Goal: Task Accomplishment & Management: Complete application form

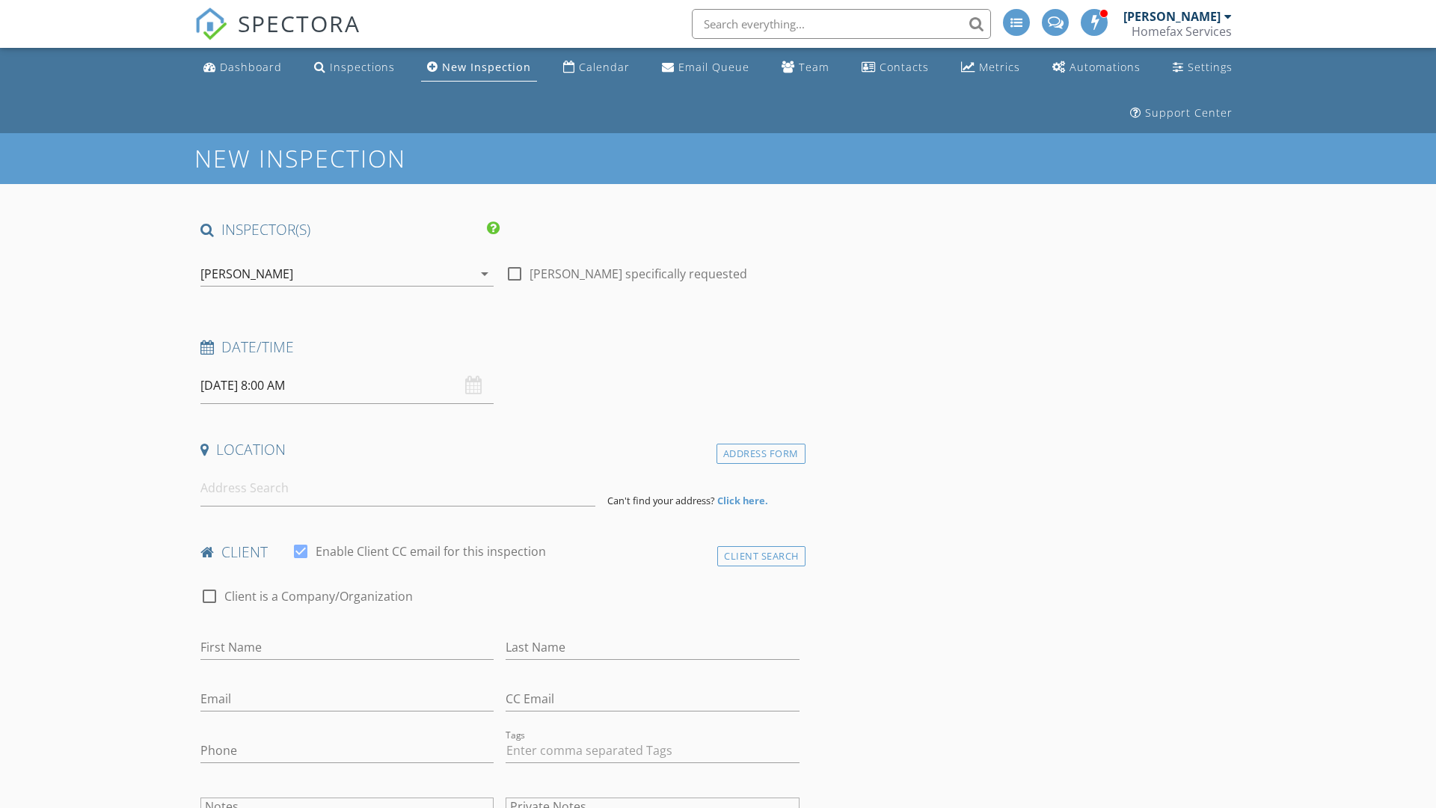
click at [347, 385] on input "08/29/2025 8:00 AM" at bounding box center [346, 385] width 293 height 37
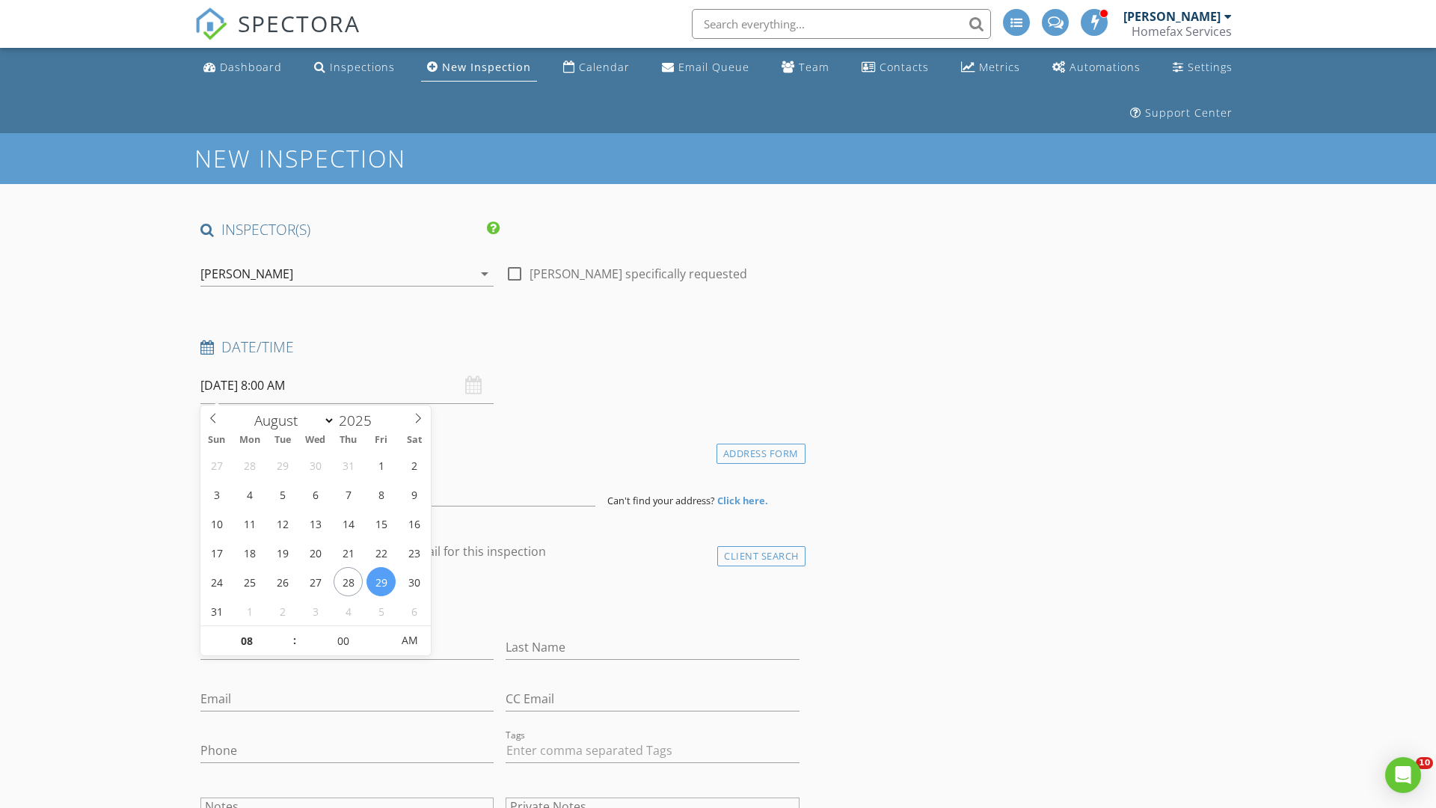
select select "8"
click at [361, 420] on input "2025" at bounding box center [359, 421] width 49 height 20
type input "2025"
type input "09/03/2025 8:00 AM"
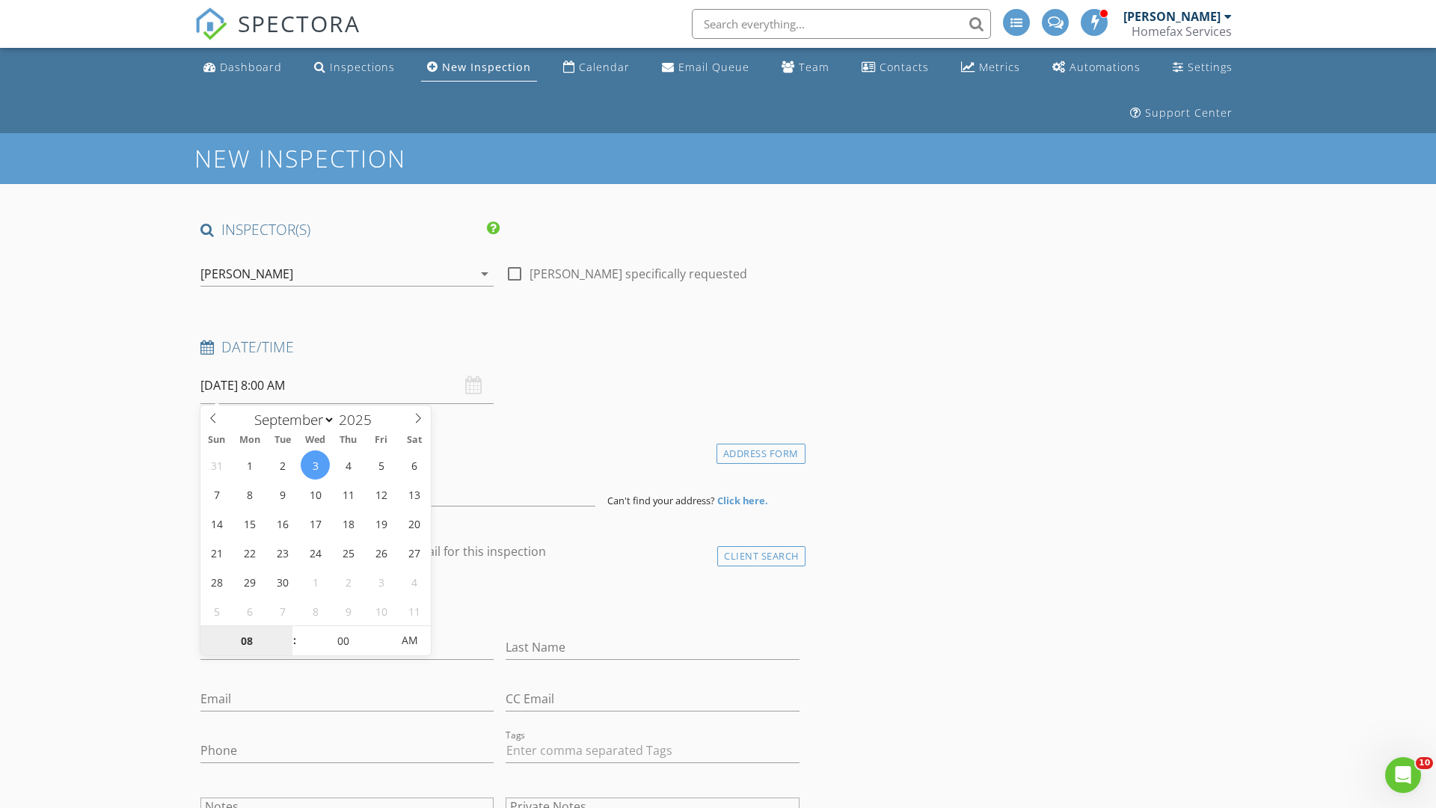
click at [246, 640] on input "08" at bounding box center [246, 641] width 92 height 30
click at [343, 640] on input "00" at bounding box center [343, 640] width 92 height 30
type input "08"
type input "30"
type input "09/03/2025 8:30 AM"
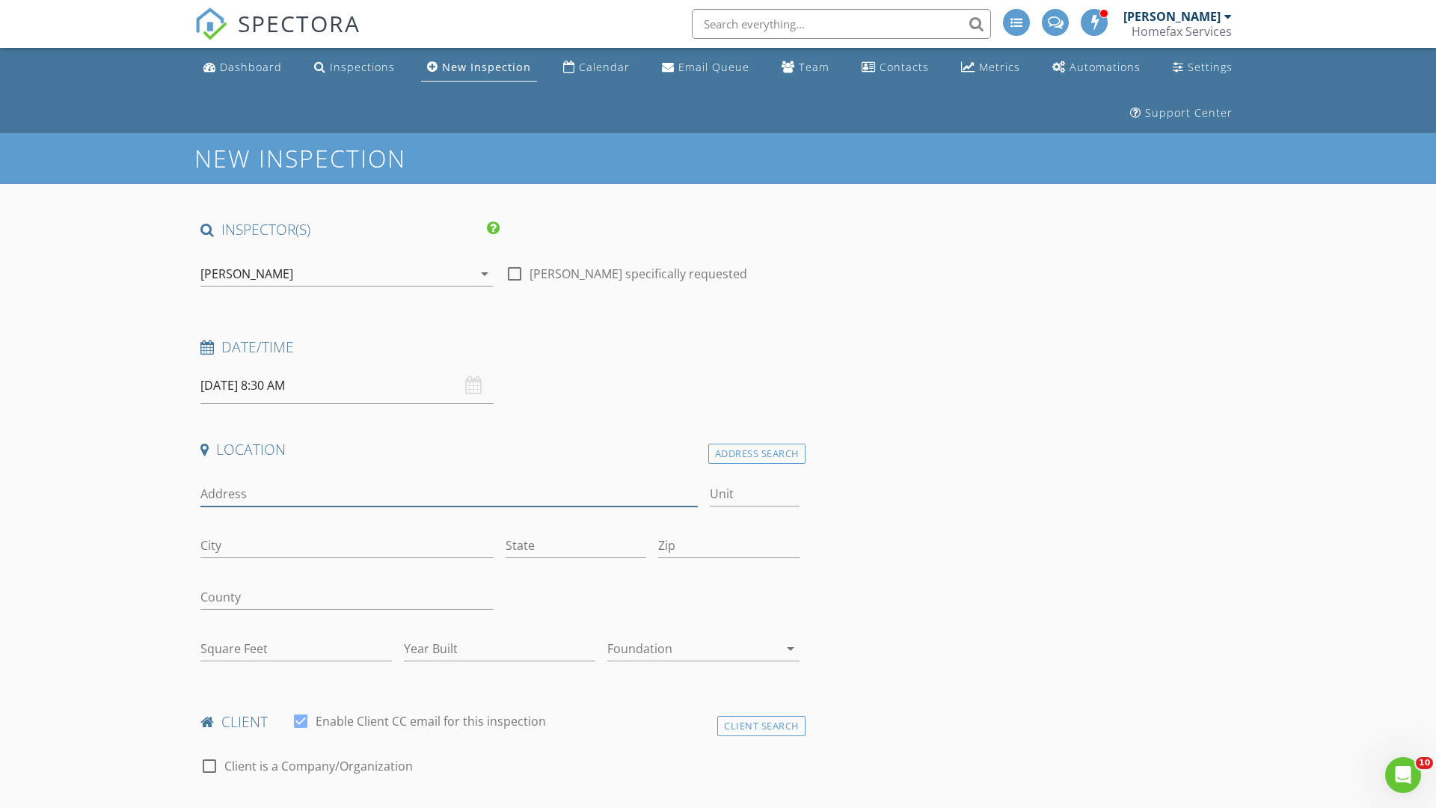
click at [449, 494] on input "Address" at bounding box center [448, 494] width 497 height 25
type input "3964 Hubbard Ave N"
click at [347, 545] on input "City" at bounding box center [346, 545] width 293 height 25
type input "Minneapolis"
click at [576, 545] on input "State" at bounding box center [576, 545] width 141 height 25
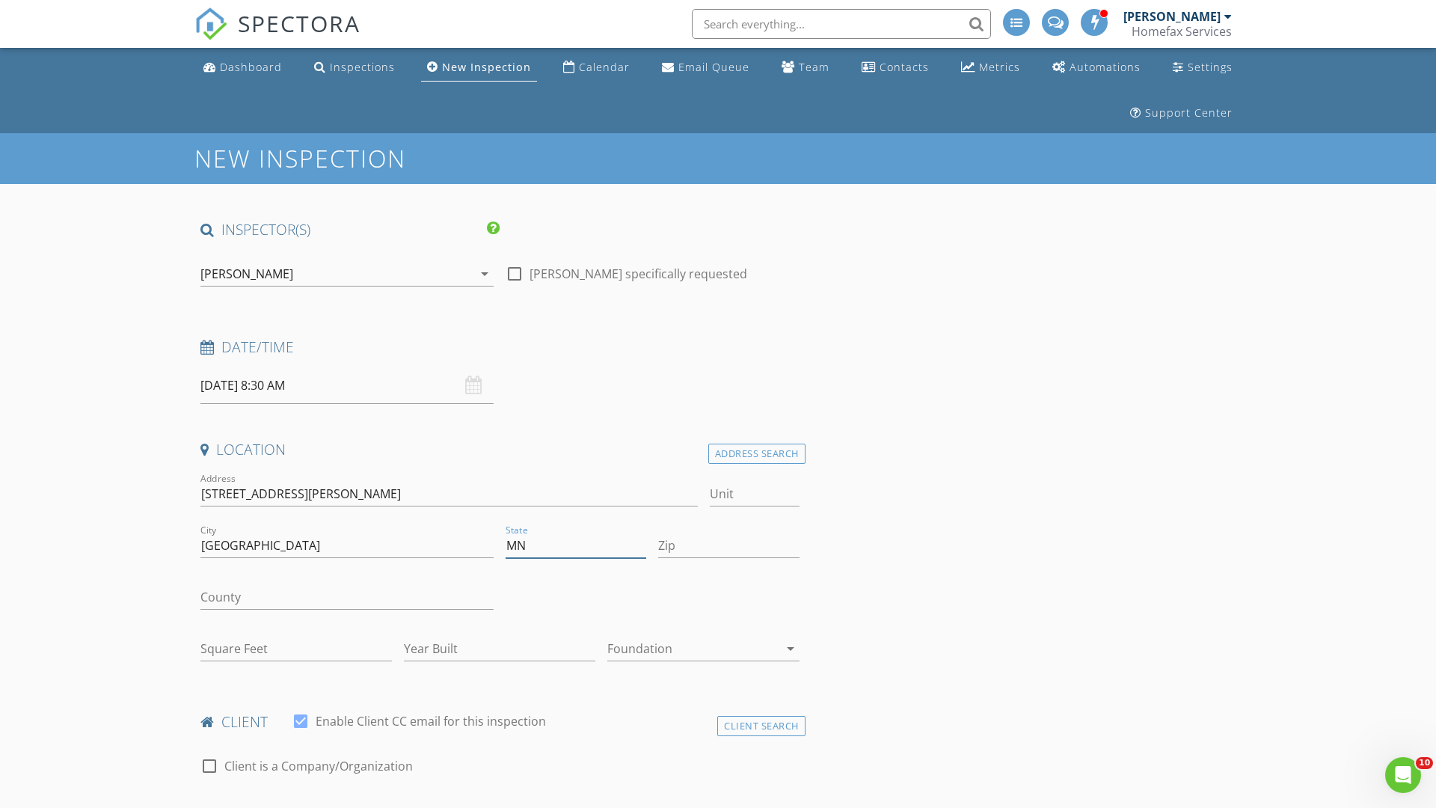
type input "MN"
click at [729, 545] on input "Zip" at bounding box center [728, 545] width 141 height 25
type input "55422"
click at [347, 805] on input "First Name" at bounding box center [346, 817] width 293 height 25
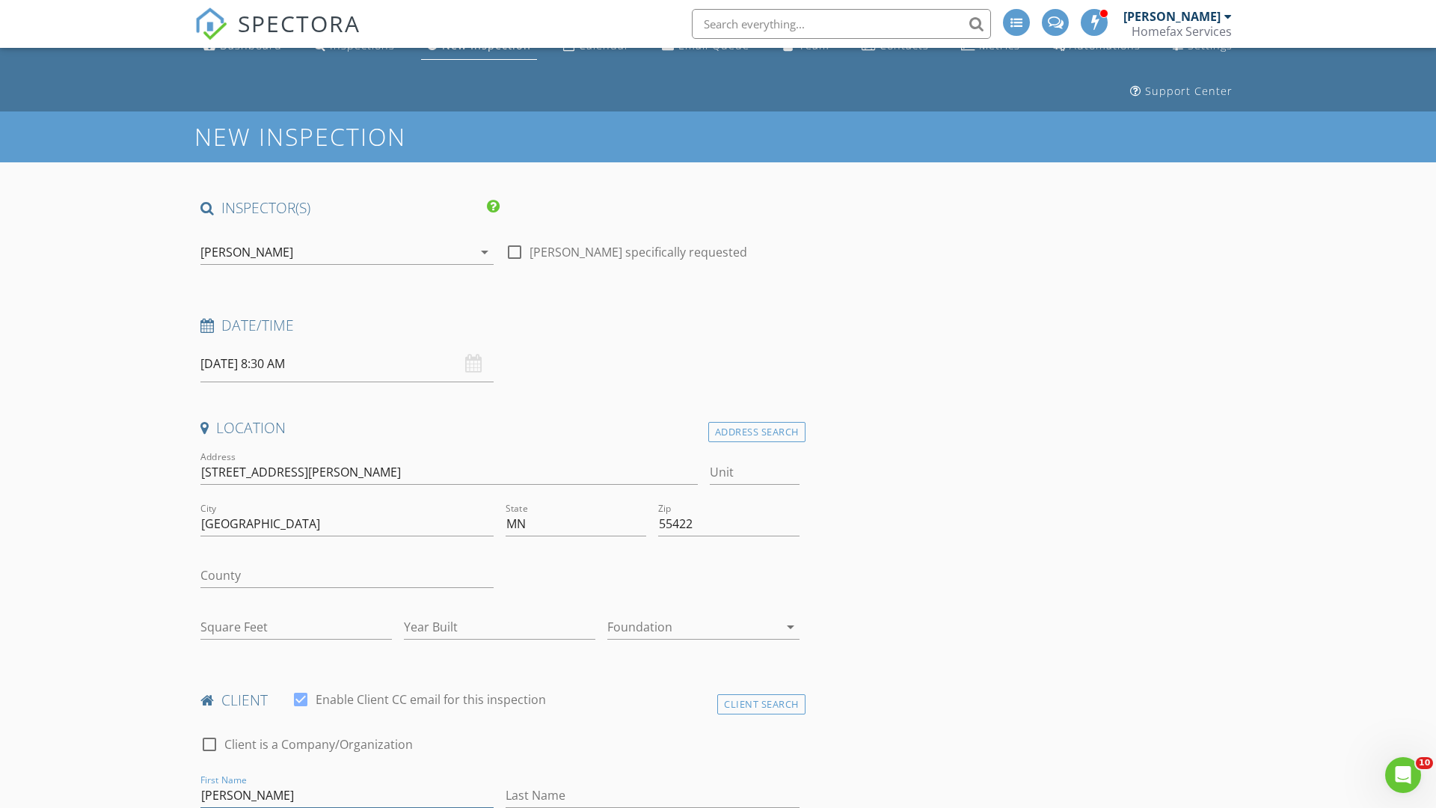
type input "Julie"
click at [652, 795] on input "Last Name" at bounding box center [652, 795] width 293 height 25
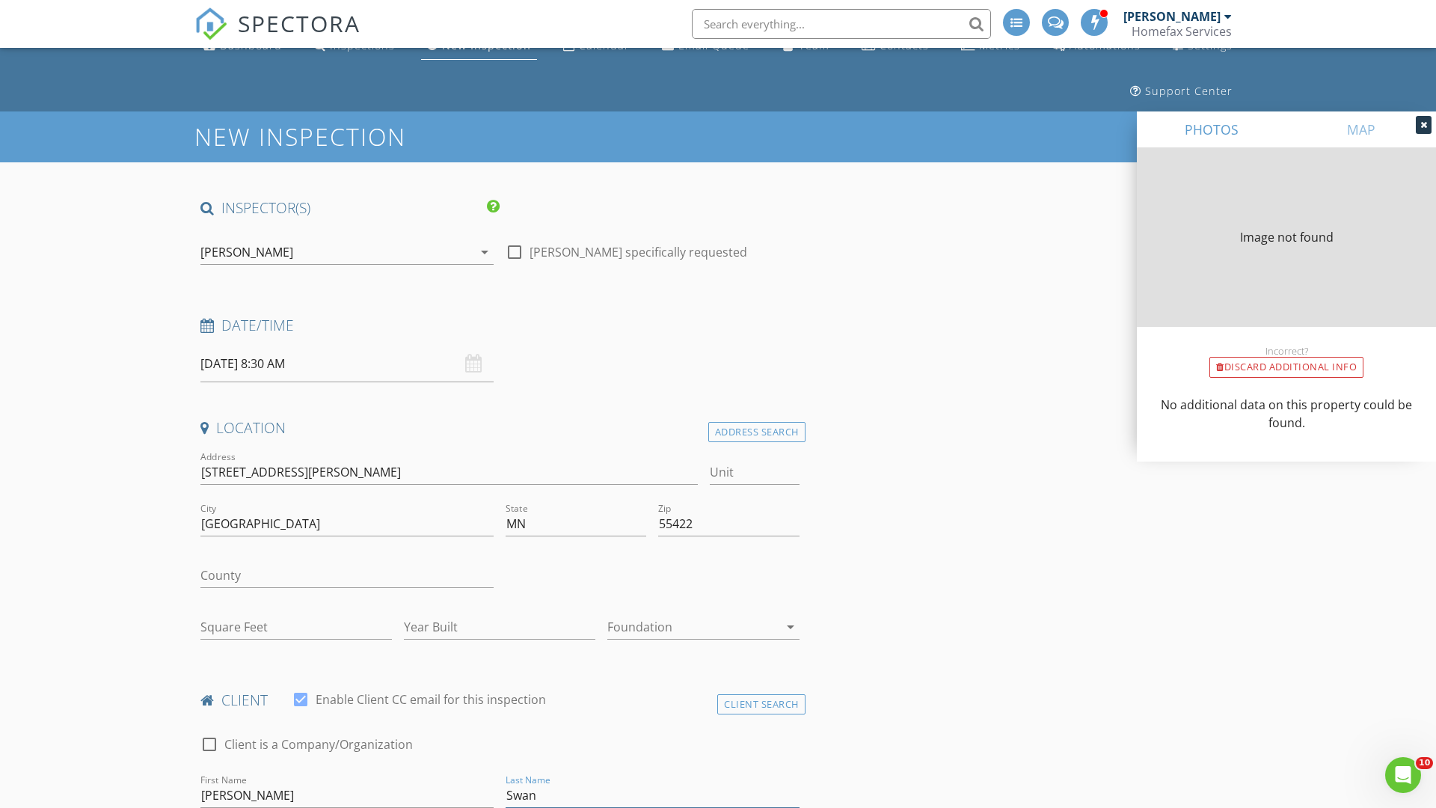
type input "Swans"
type input "1727"
type input "1910"
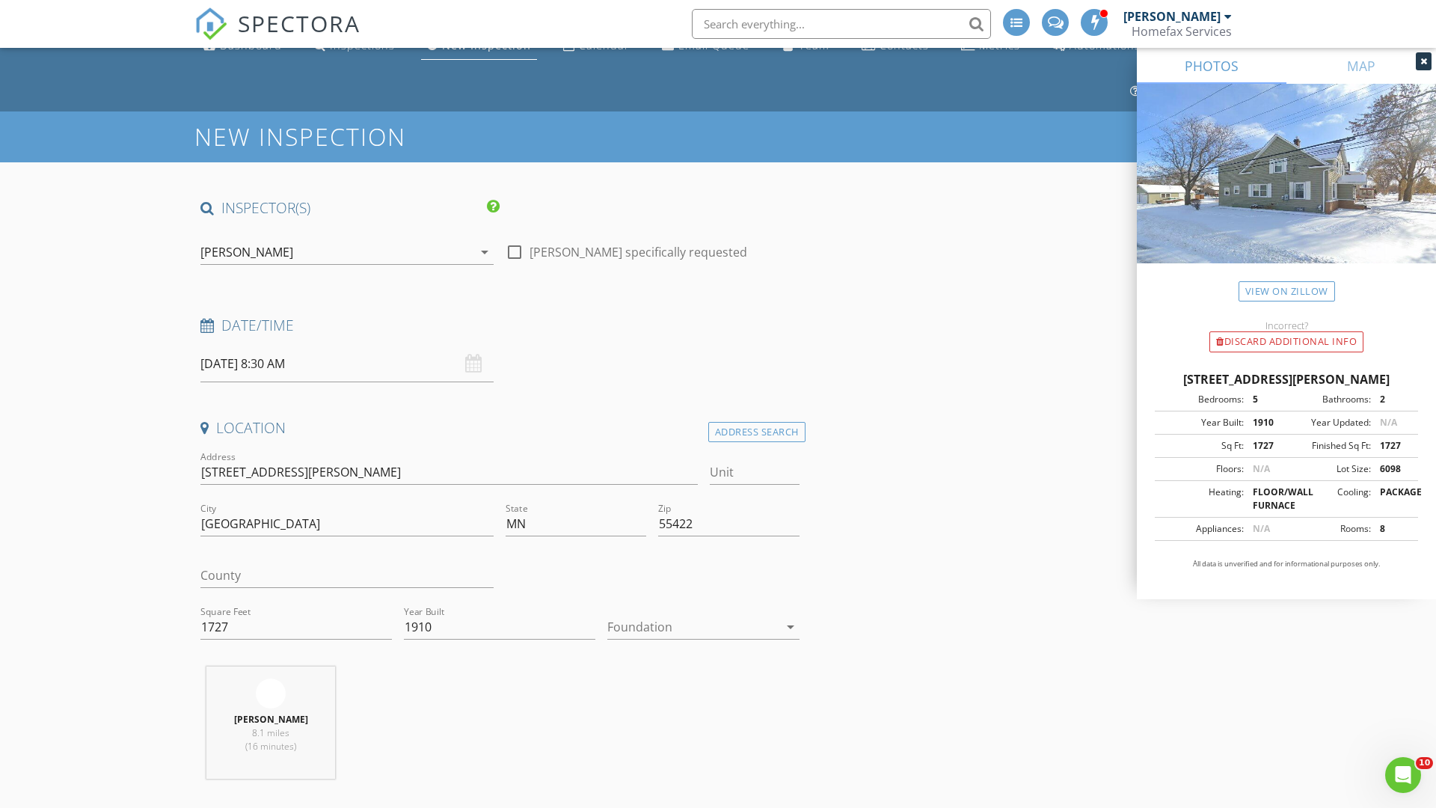
scroll to position [153, 0]
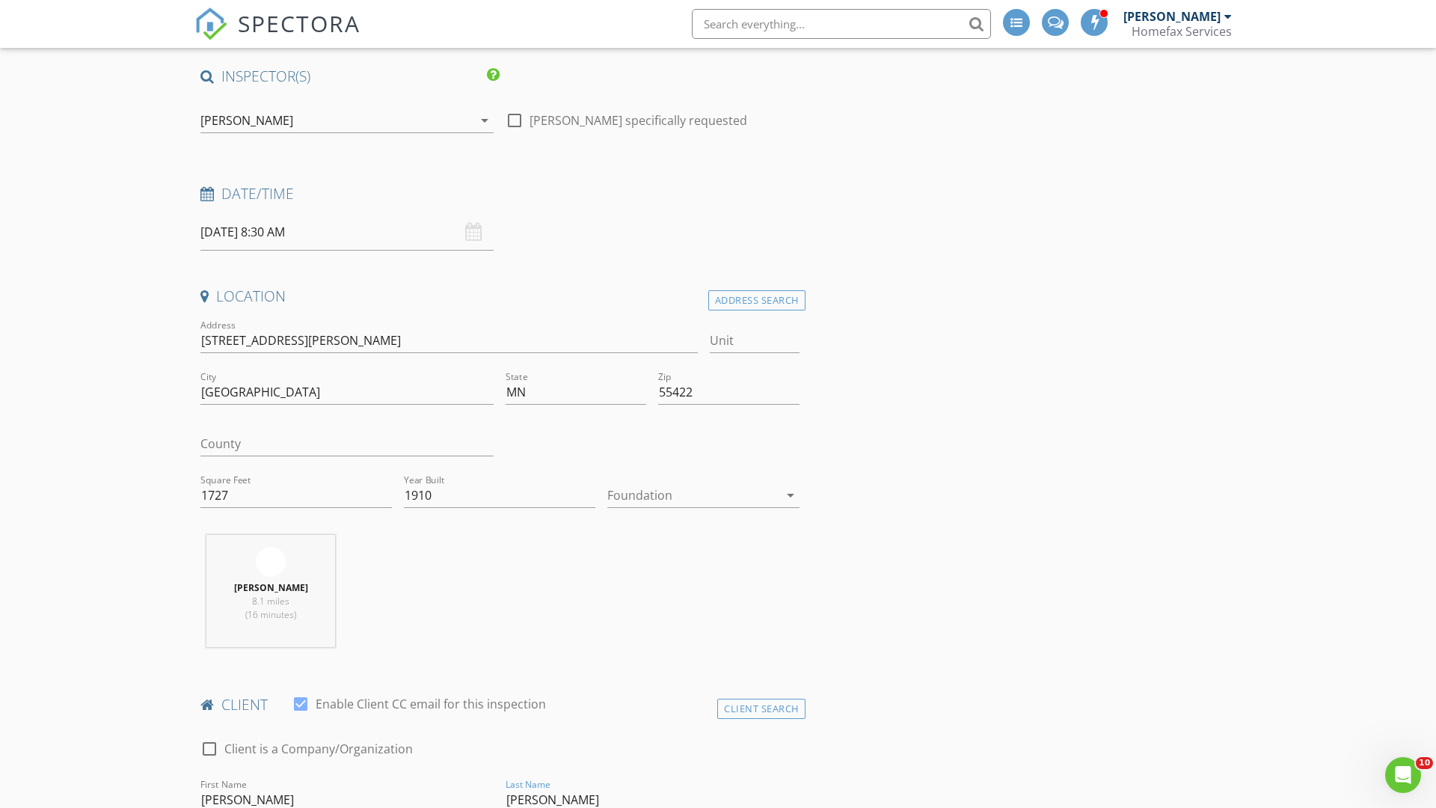
type input "Swanson"
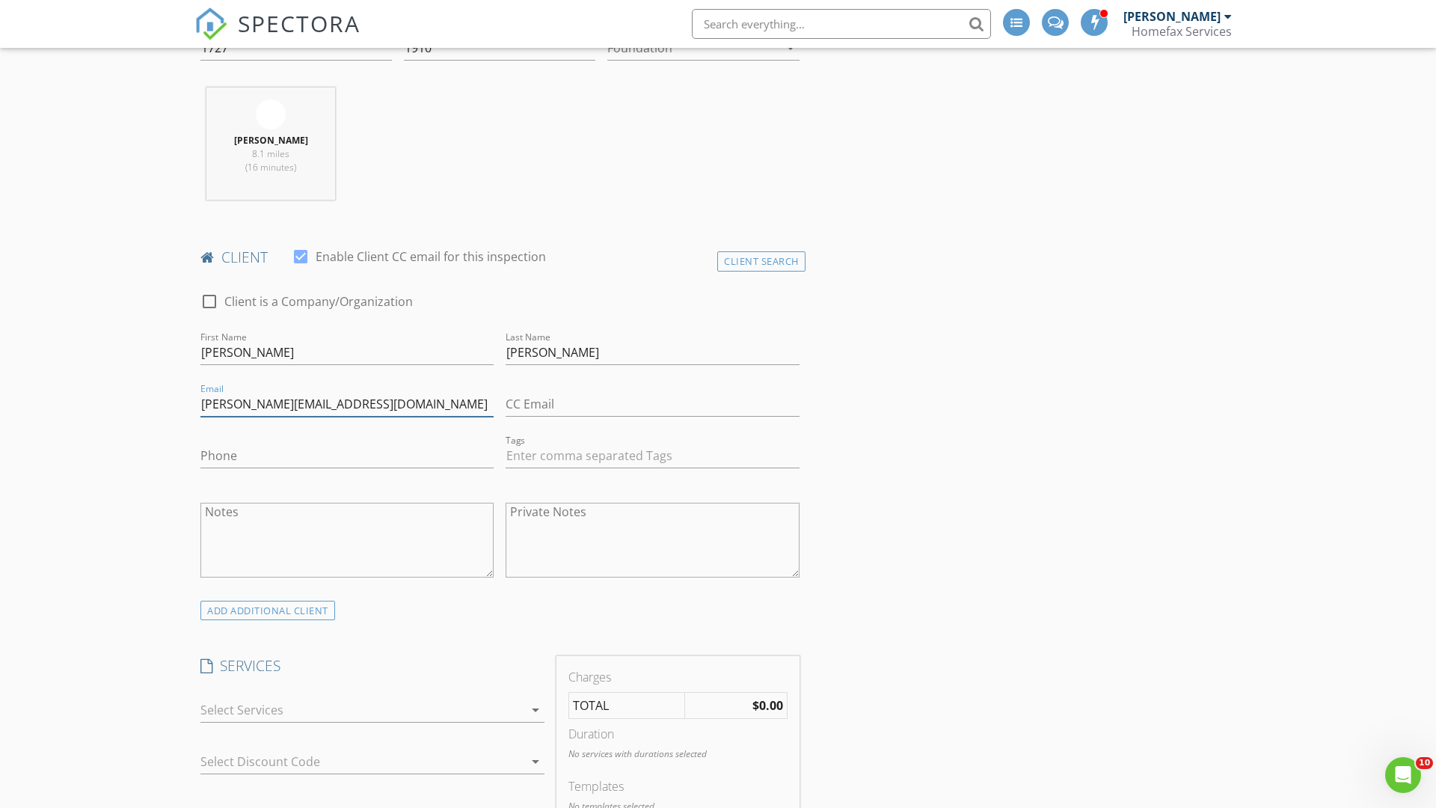
type input "julie@agoodlifegroup.com"
click at [347, 456] on input "Phone" at bounding box center [346, 456] width 293 height 25
type input "507-400-5867"
click at [362, 710] on div at bounding box center [361, 710] width 323 height 24
click at [388, 716] on div "General Home Inspection" at bounding box center [388, 716] width 287 height 30
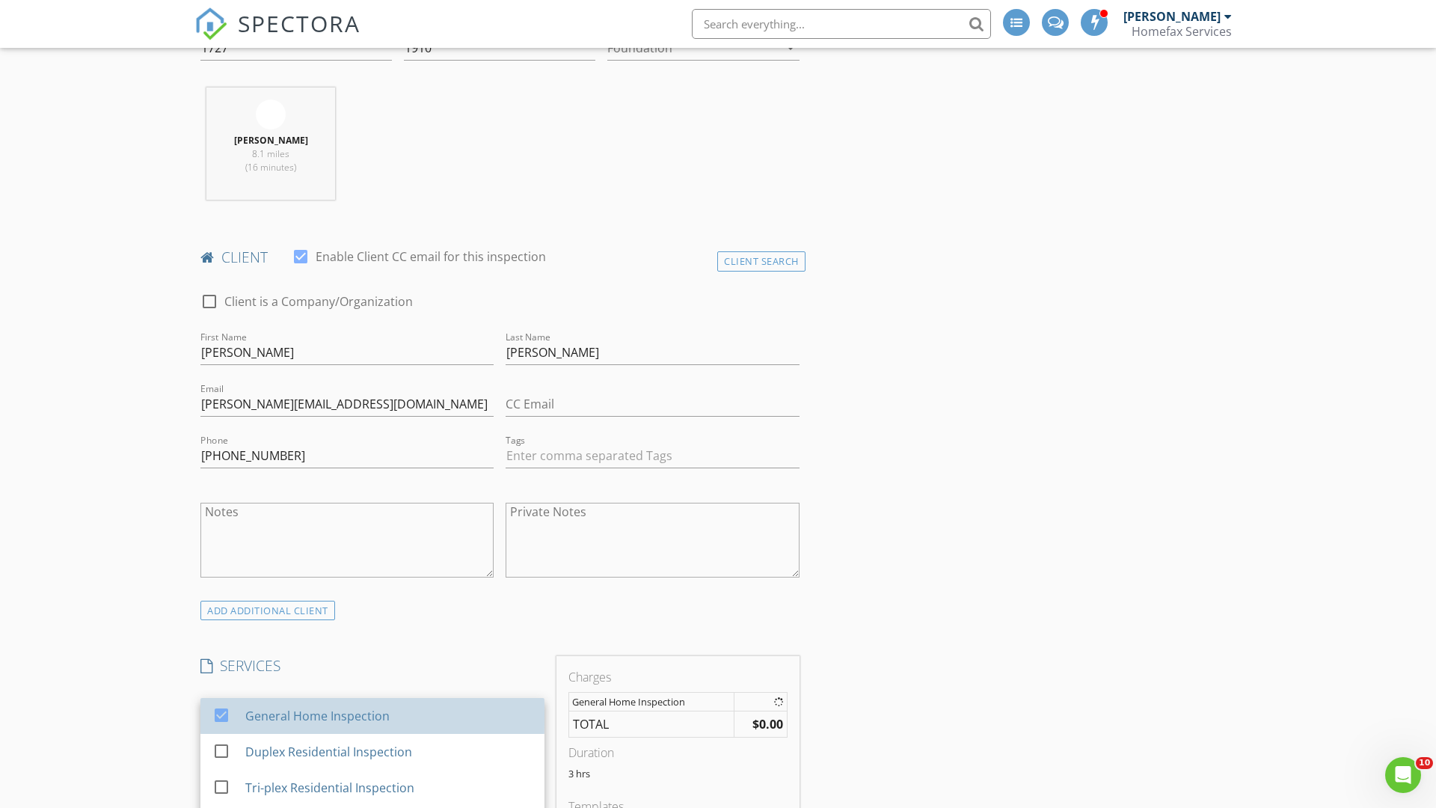
checkbox input "false"
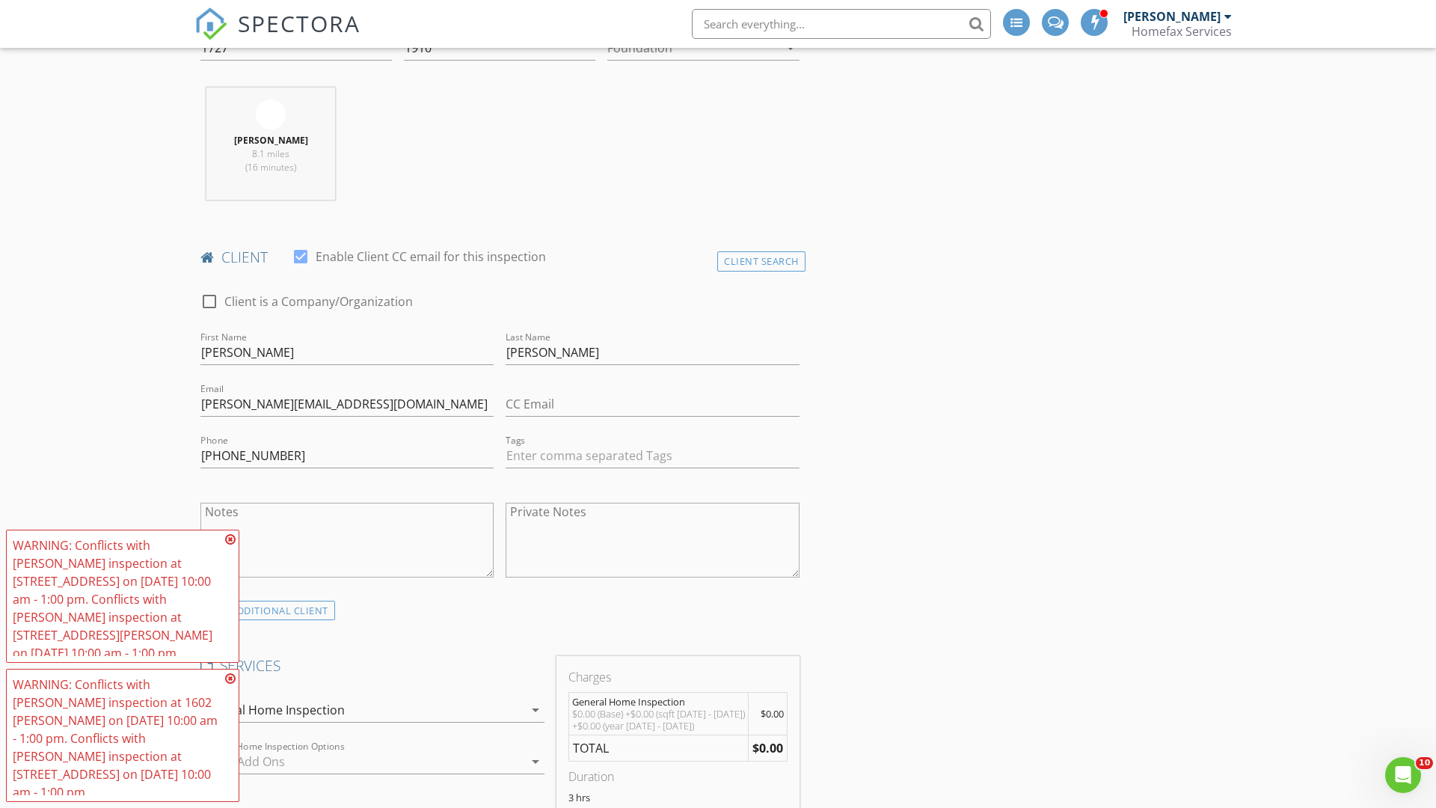
scroll to position [1543, 0]
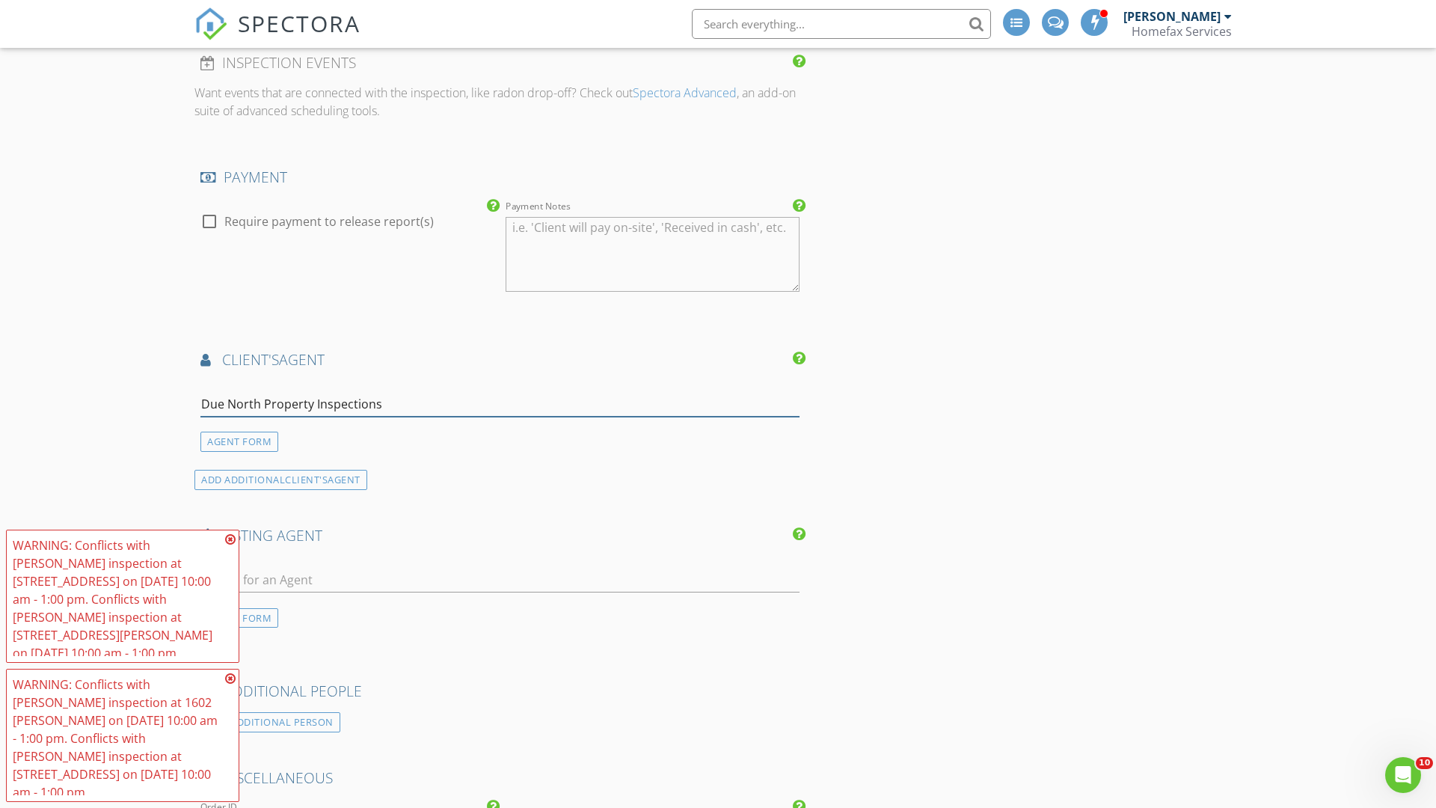
type input "Due North Property Inspections*"
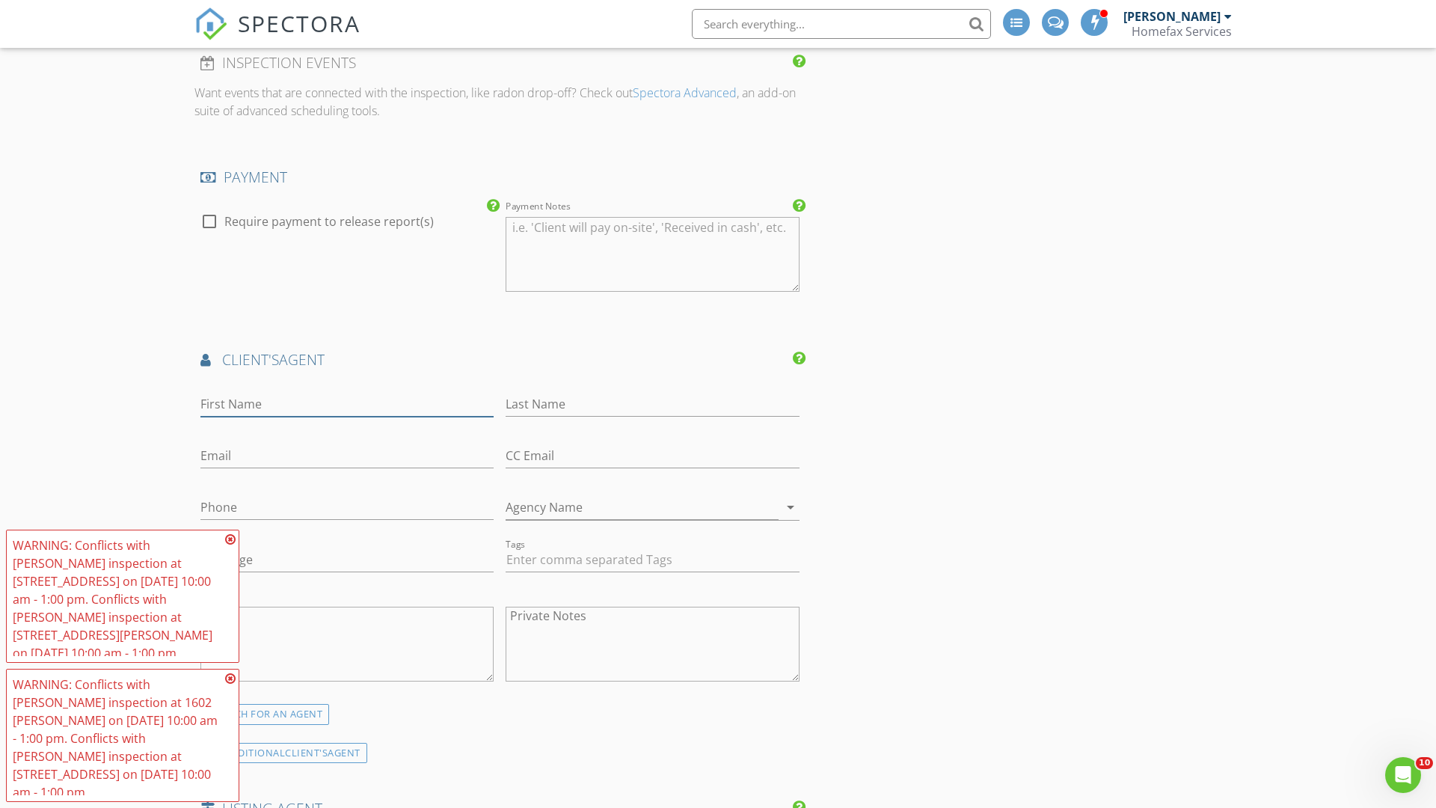
click at [347, 404] on input "First Name" at bounding box center [346, 404] width 293 height 25
type input "Gary"
click at [652, 404] on input "text" at bounding box center [652, 404] width 293 height 25
type input "Christianson"
click at [347, 456] on input "text" at bounding box center [346, 456] width 293 height 25
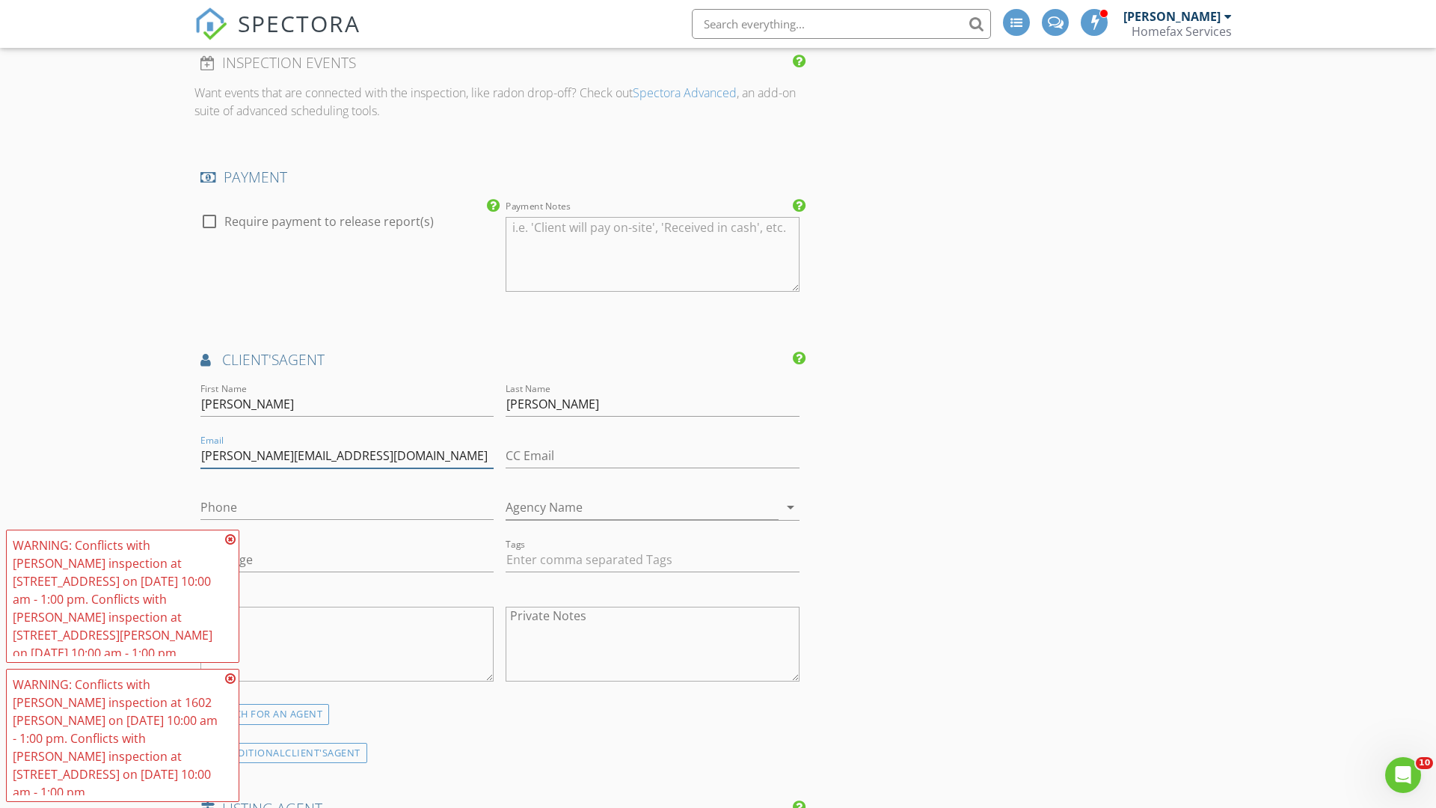
type input "gary@duenorthinspections.com"
click at [347, 507] on input "text" at bounding box center [346, 507] width 293 height 25
type input "763-290-0805"
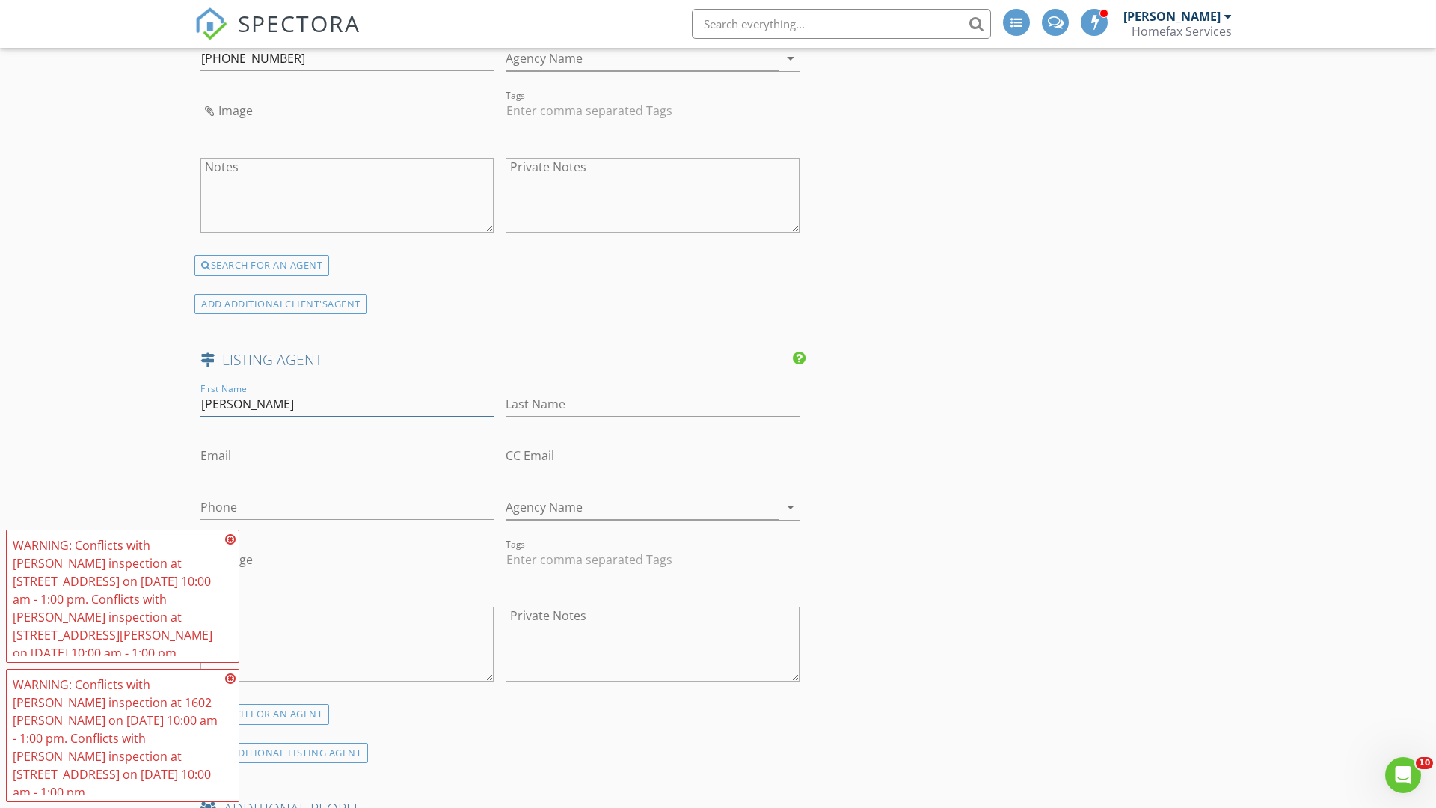
type input "Kerby"
click at [652, 404] on input "text" at bounding box center [652, 404] width 293 height 25
type input "Skurat"
click at [347, 456] on input "text" at bounding box center [346, 456] width 293 height 25
type input "kerby@kerbyandcristina.com"
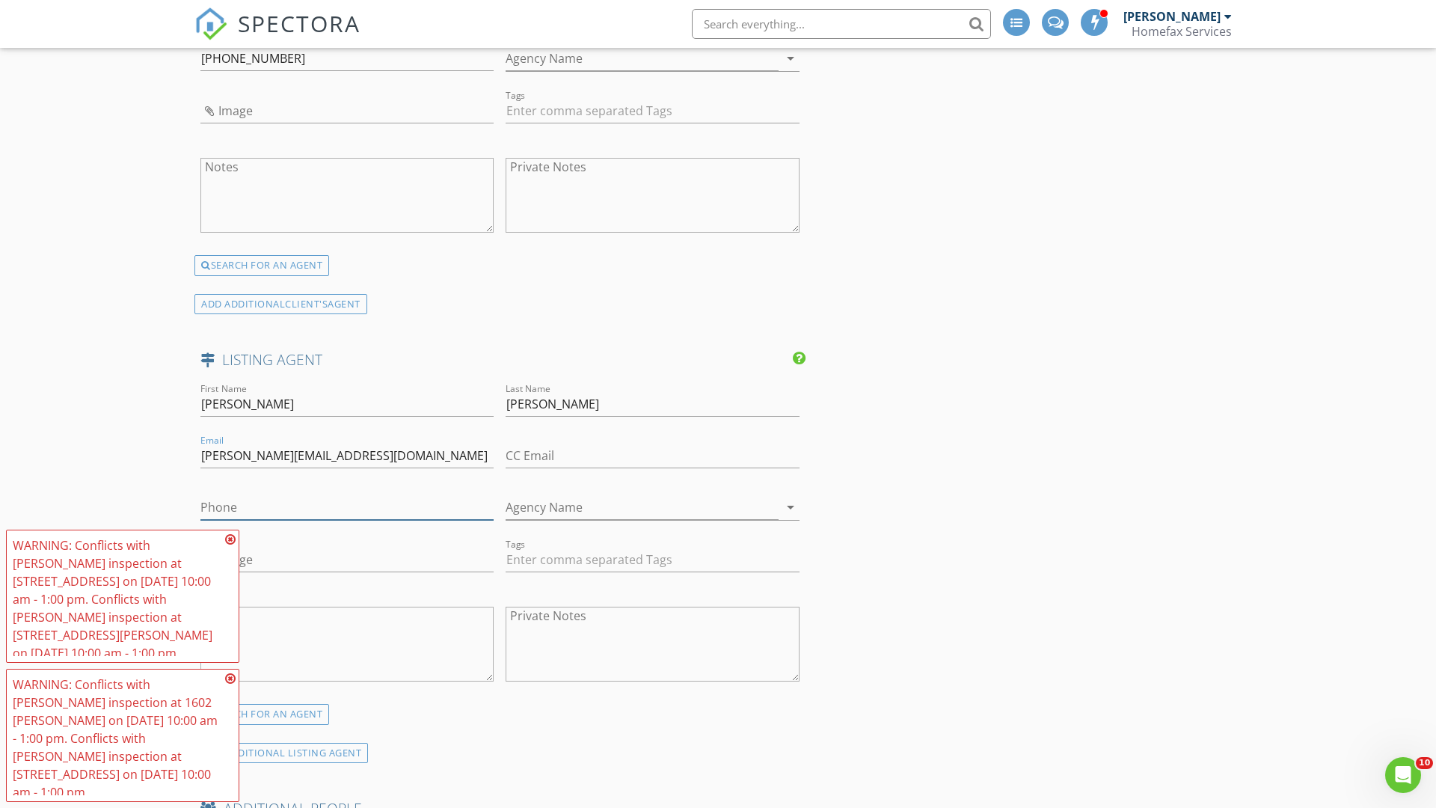
click at [347, 507] on input "text" at bounding box center [346, 507] width 293 height 25
type input "612-812-9262"
